Goal: Task Accomplishment & Management: Manage account settings

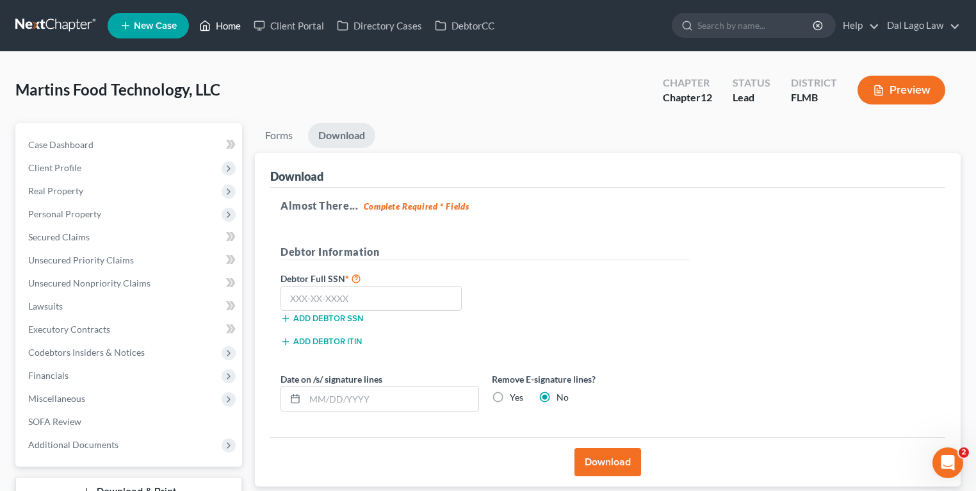
click at [225, 29] on link "Home" at bounding box center [220, 25] width 54 height 23
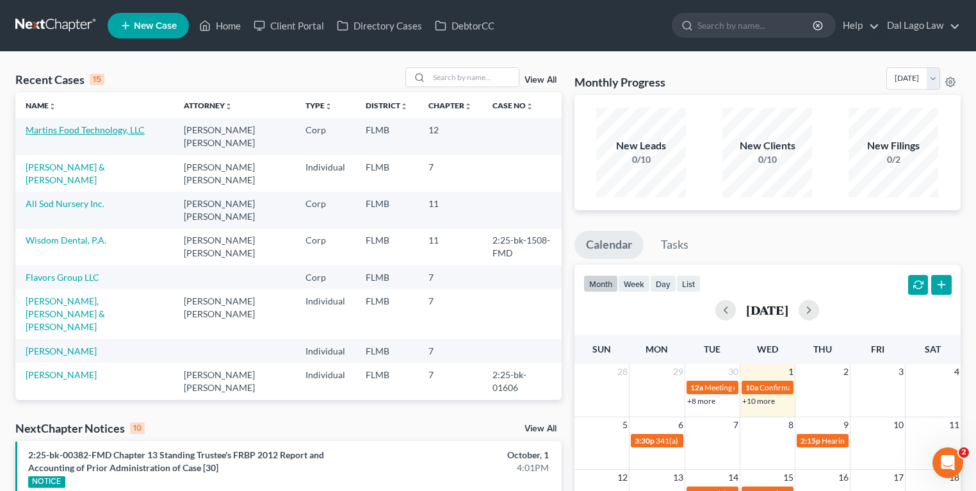
click at [66, 127] on link "Martins Food Technology, LLC" at bounding box center [85, 129] width 119 height 11
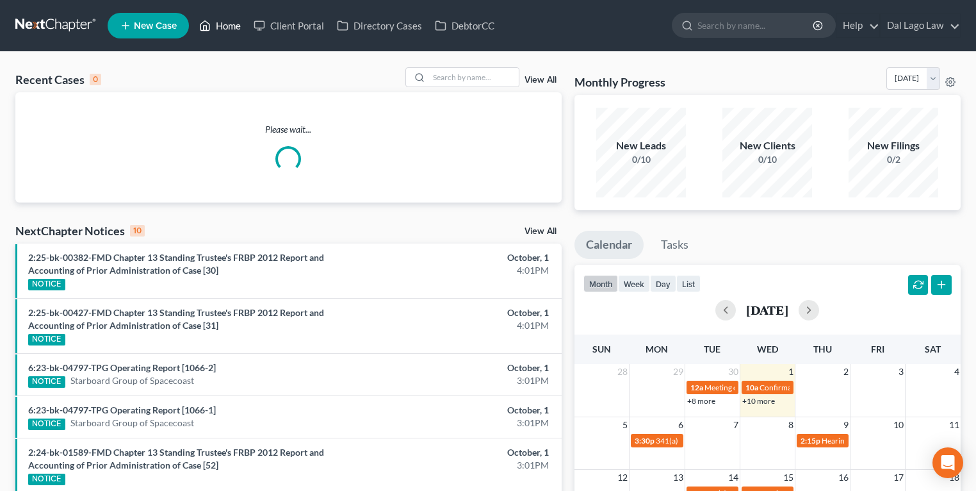
click at [202, 29] on icon at bounding box center [205, 25] width 12 height 15
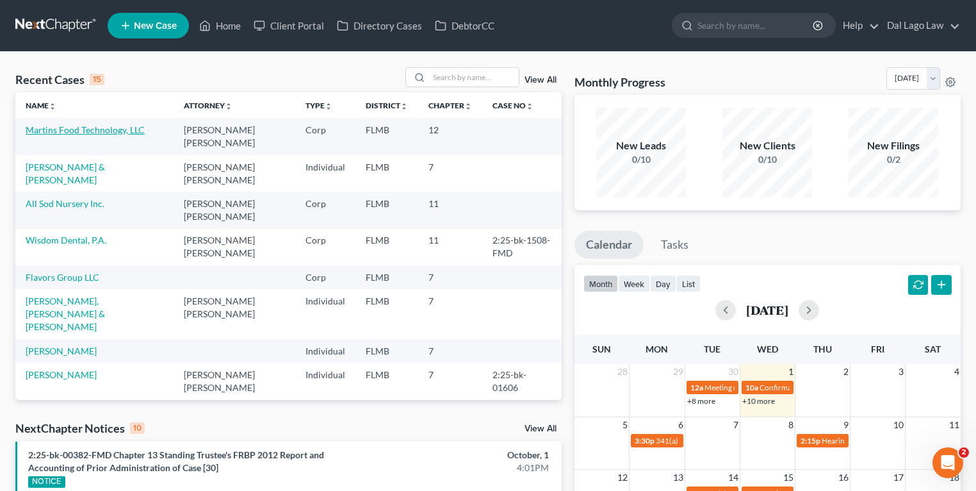
click at [104, 133] on link "Martins Food Technology, LLC" at bounding box center [85, 129] width 119 height 11
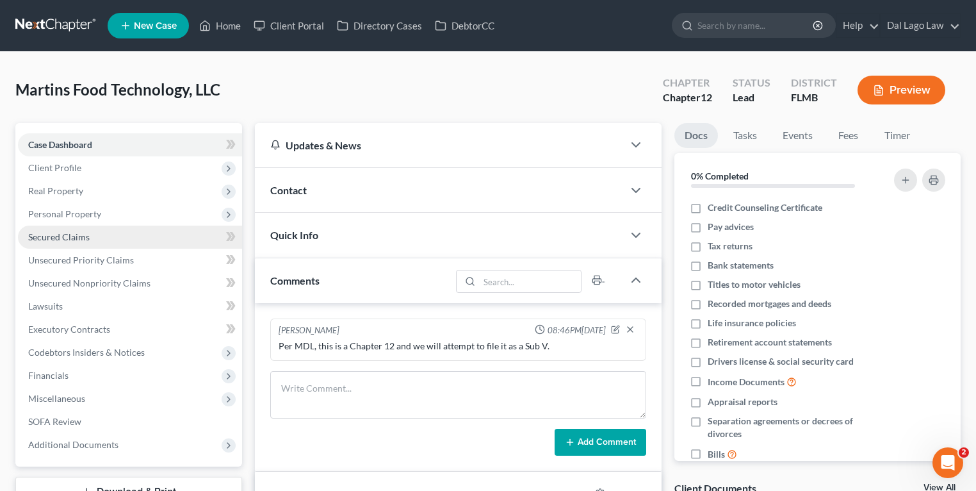
click at [85, 238] on span "Secured Claims" at bounding box center [58, 236] width 61 height 11
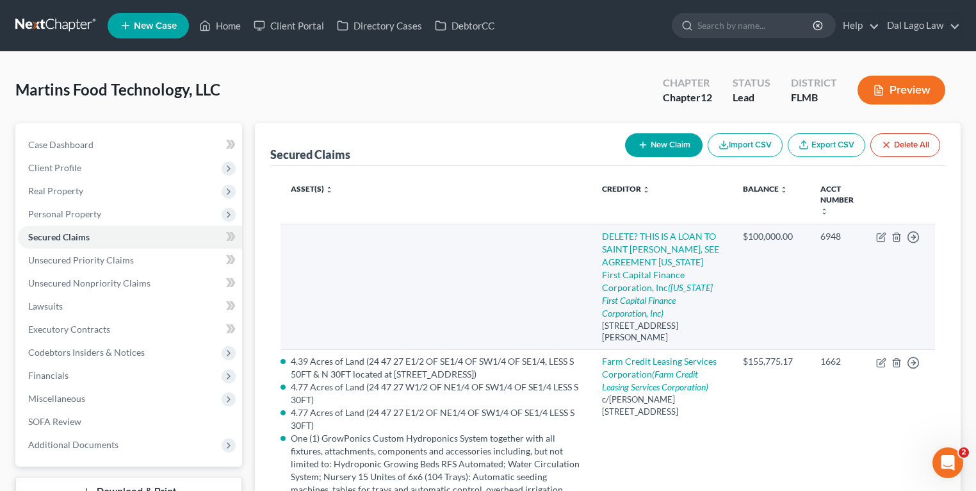
click at [519, 279] on td at bounding box center [435, 287] width 311 height 126
drag, startPoint x: 440, startPoint y: 264, endPoint x: 439, endPoint y: 256, distance: 7.7
click at [441, 264] on td at bounding box center [435, 287] width 311 height 126
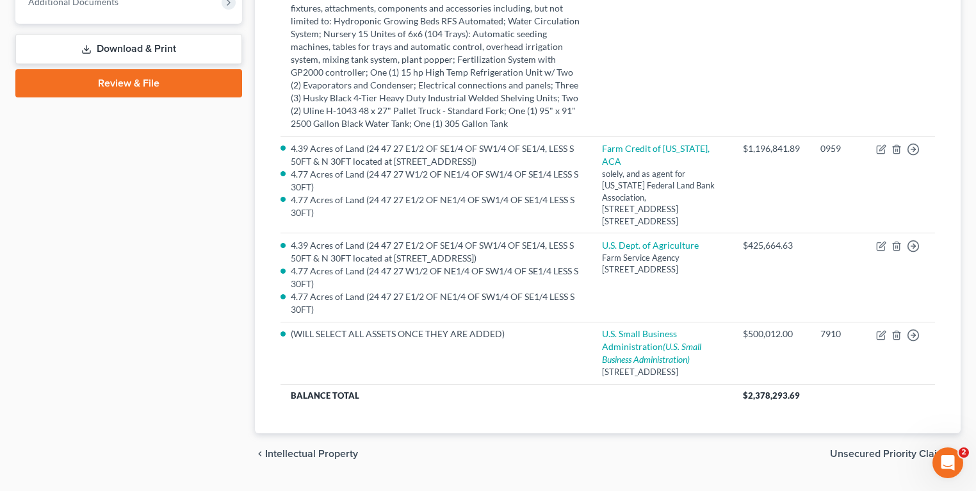
scroll to position [498, 0]
